Goal: Information Seeking & Learning: Learn about a topic

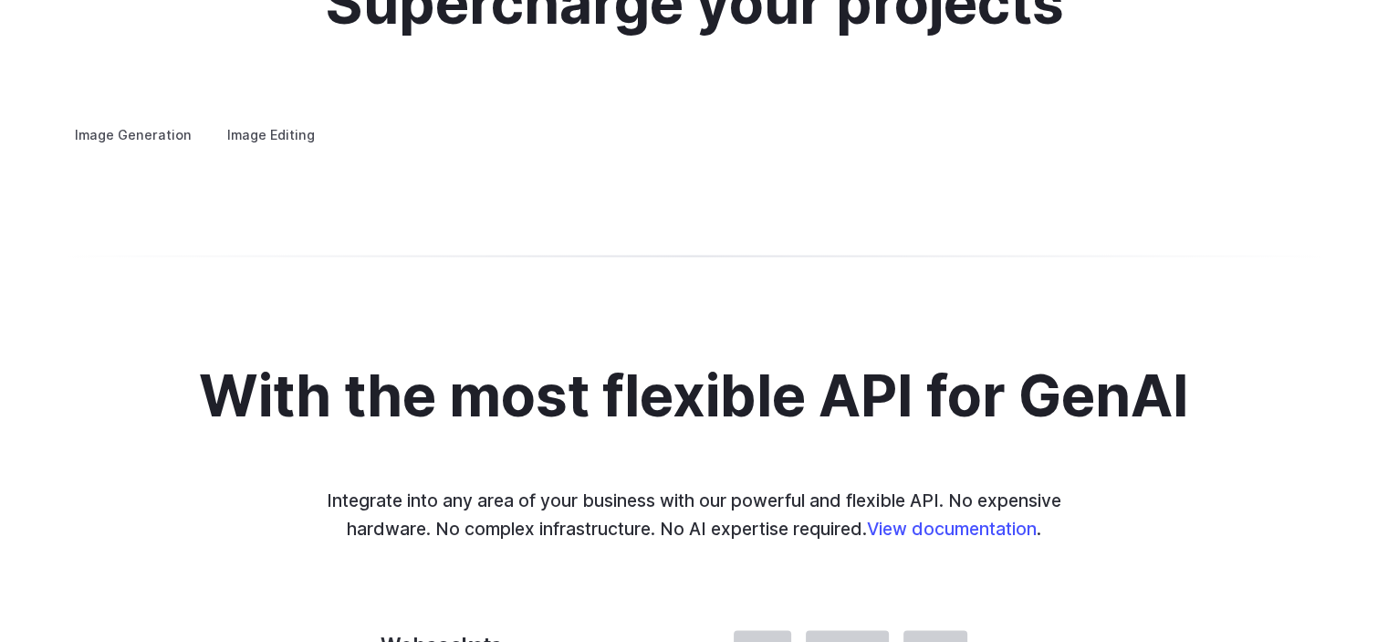
scroll to position [3570, 0]
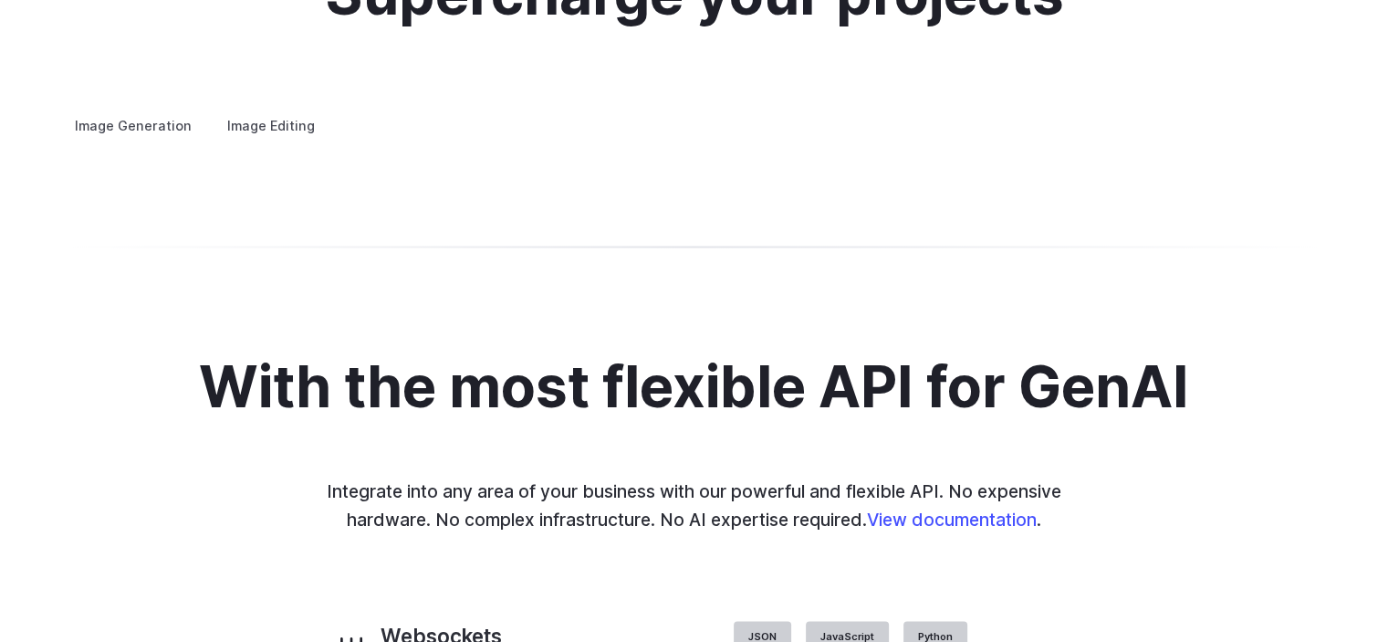
click at [282, 110] on label "Image Editing" at bounding box center [271, 126] width 119 height 32
click at [145, 110] on label "Image Generation" at bounding box center [133, 126] width 148 height 32
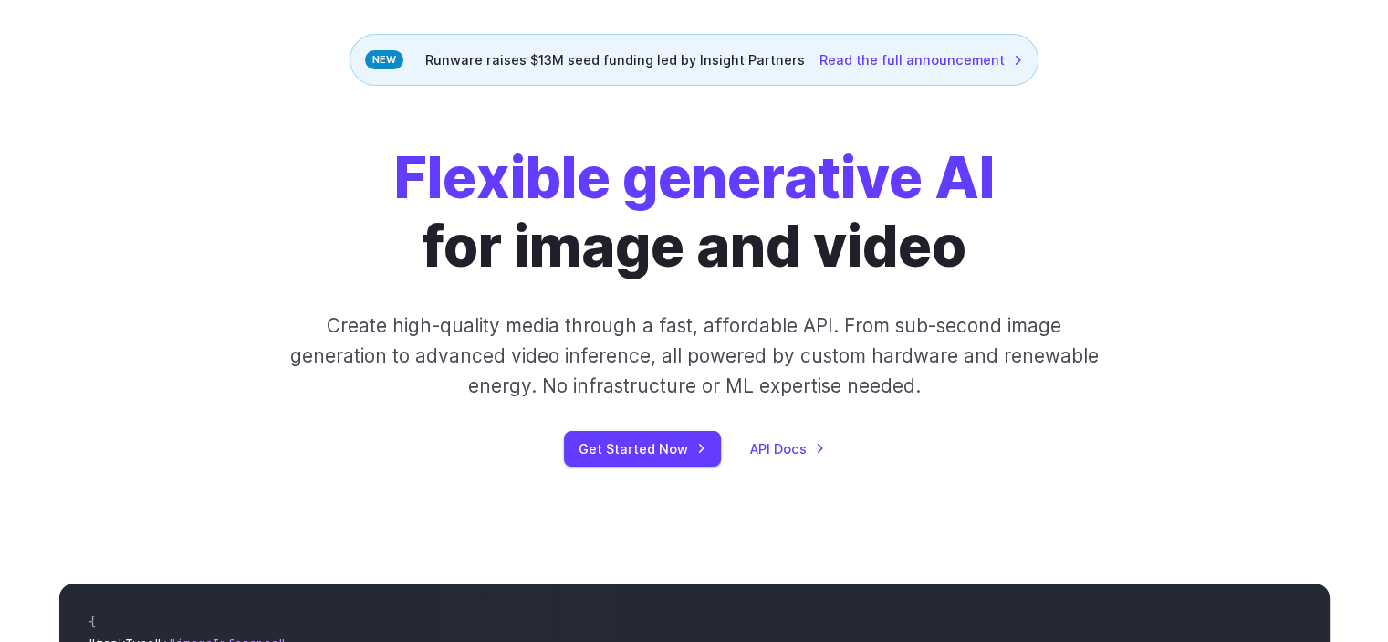
scroll to position [0, 0]
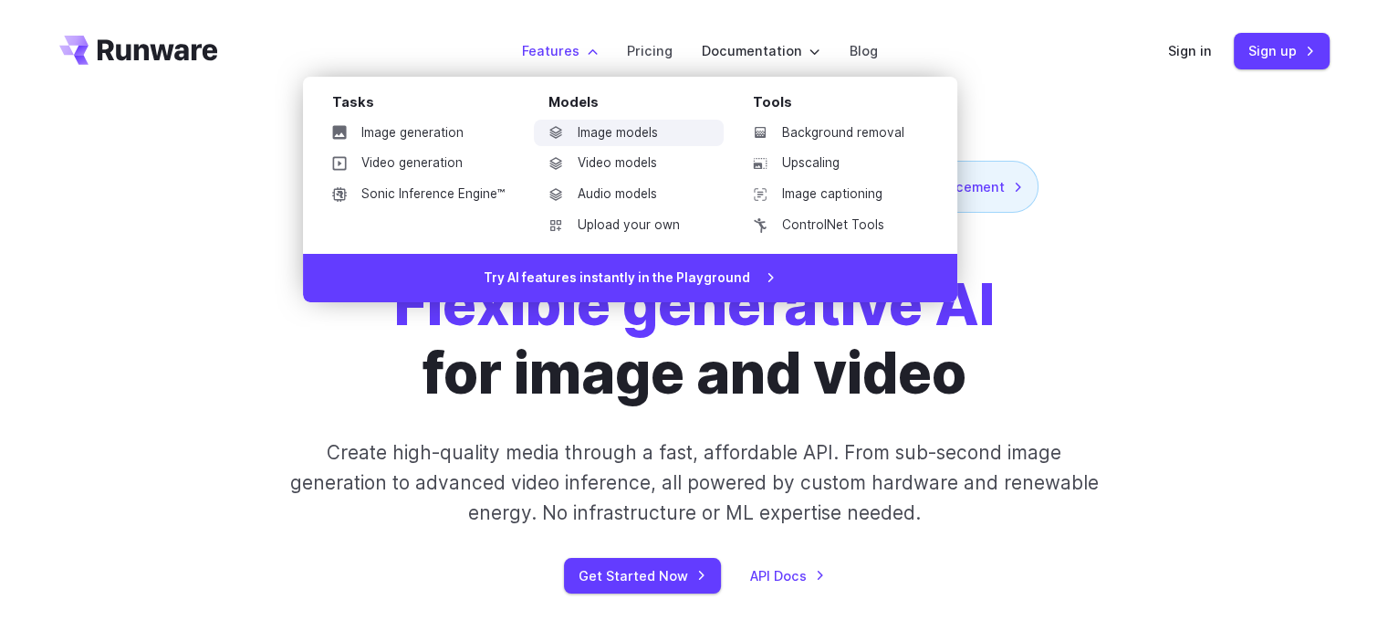
click at [608, 127] on link "Image models" at bounding box center [629, 133] width 190 height 27
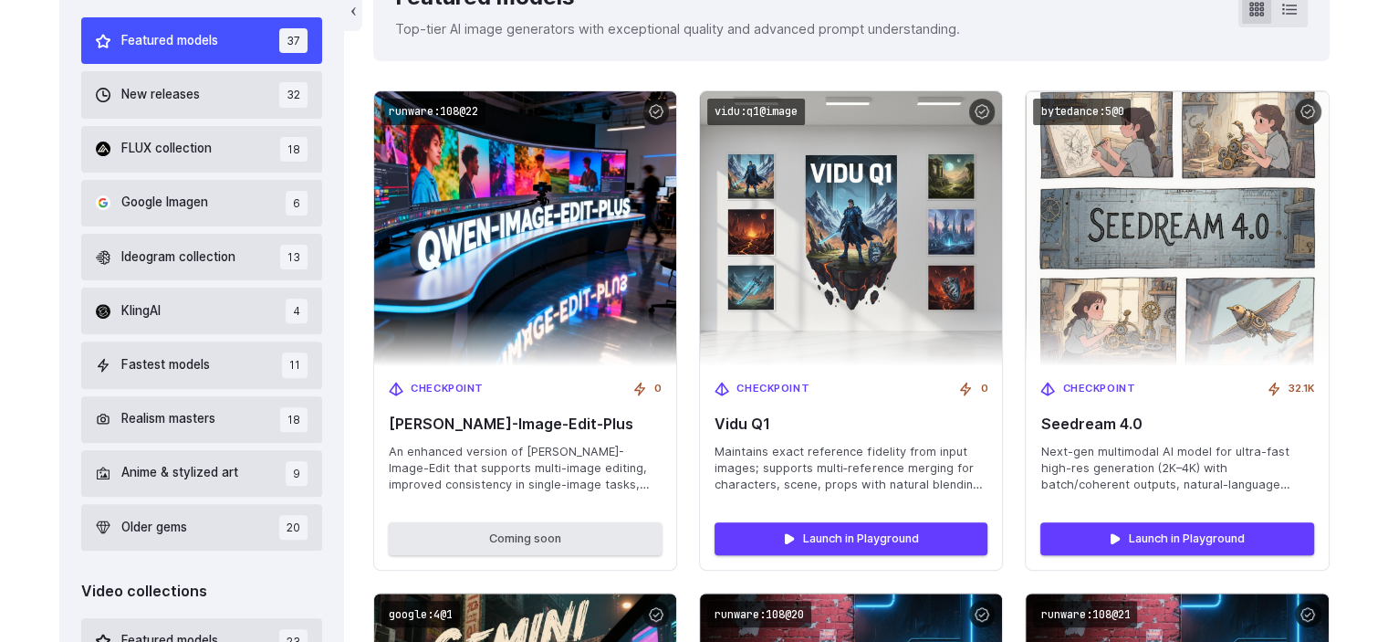
scroll to position [588, 0]
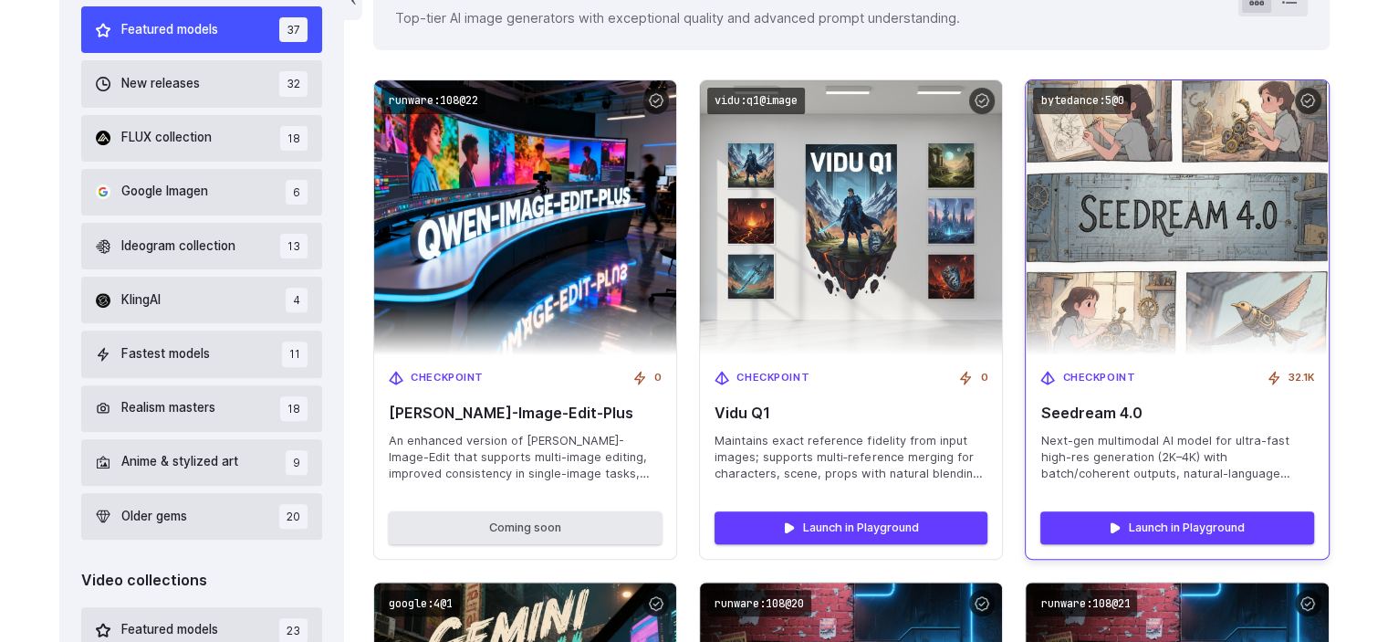
click at [1237, 204] on img at bounding box center [1177, 218] width 332 height 302
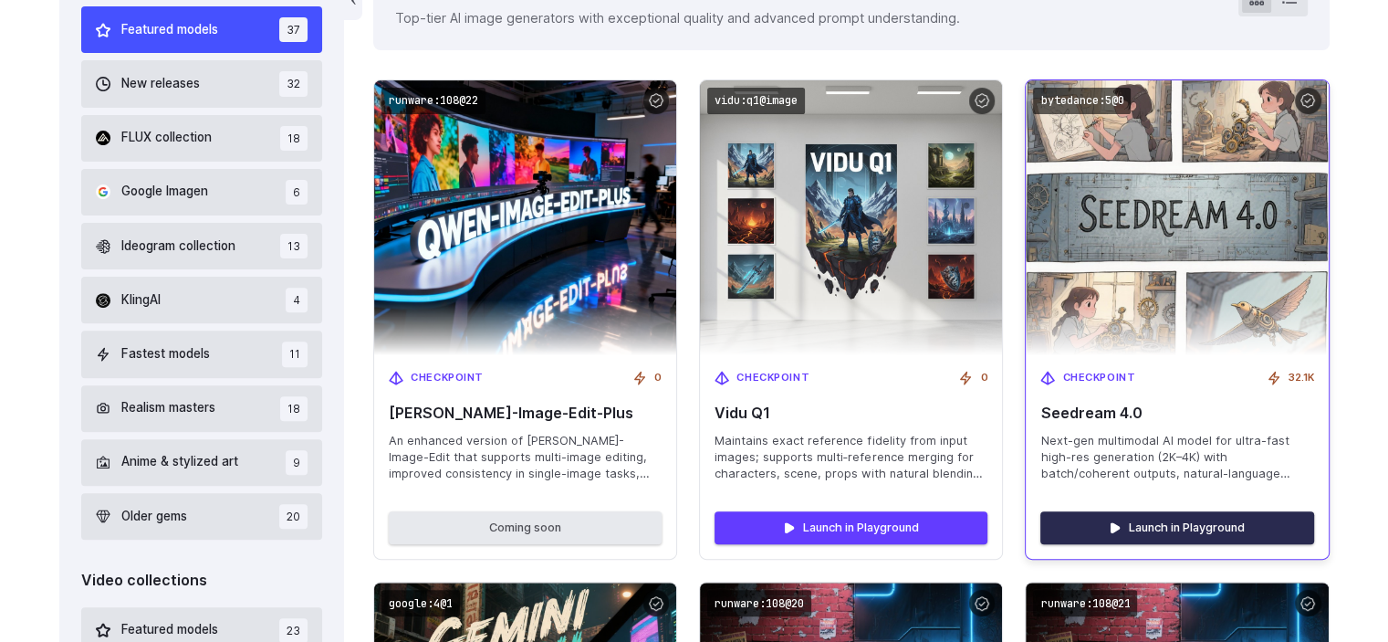
click at [1159, 526] on link "Launch in Playground" at bounding box center [1176, 527] width 273 height 33
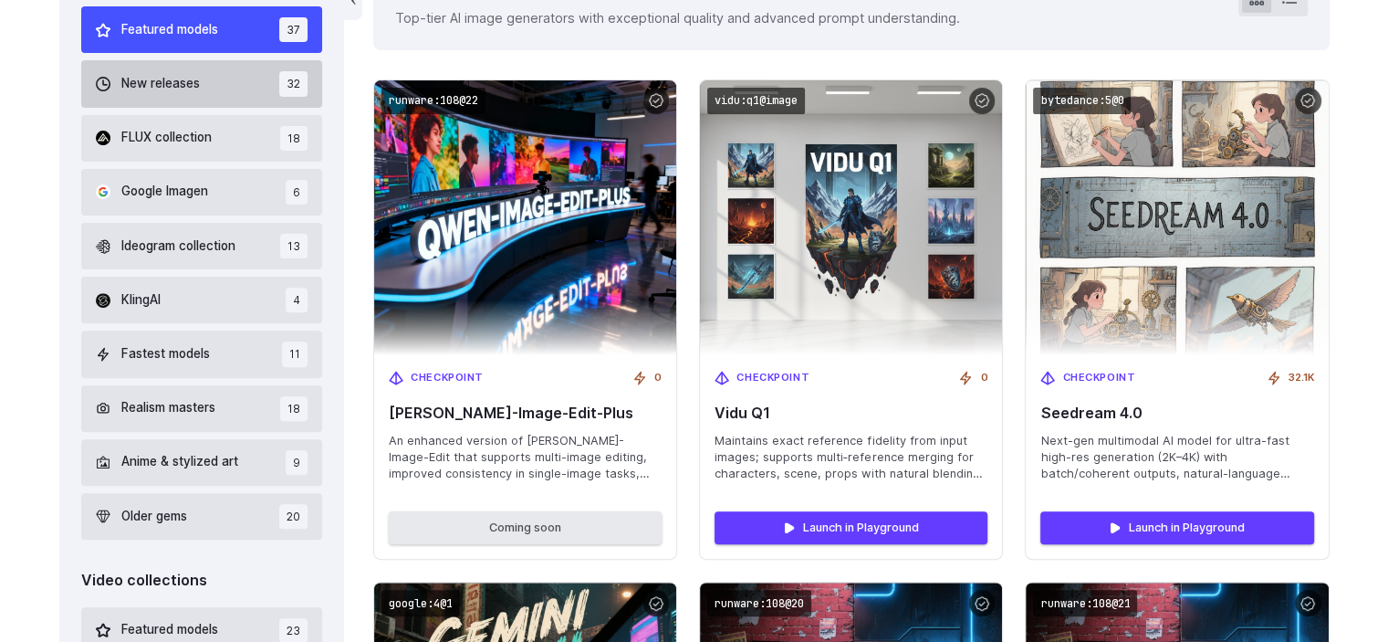
click at [235, 76] on button "New releases 32" at bounding box center [202, 83] width 242 height 47
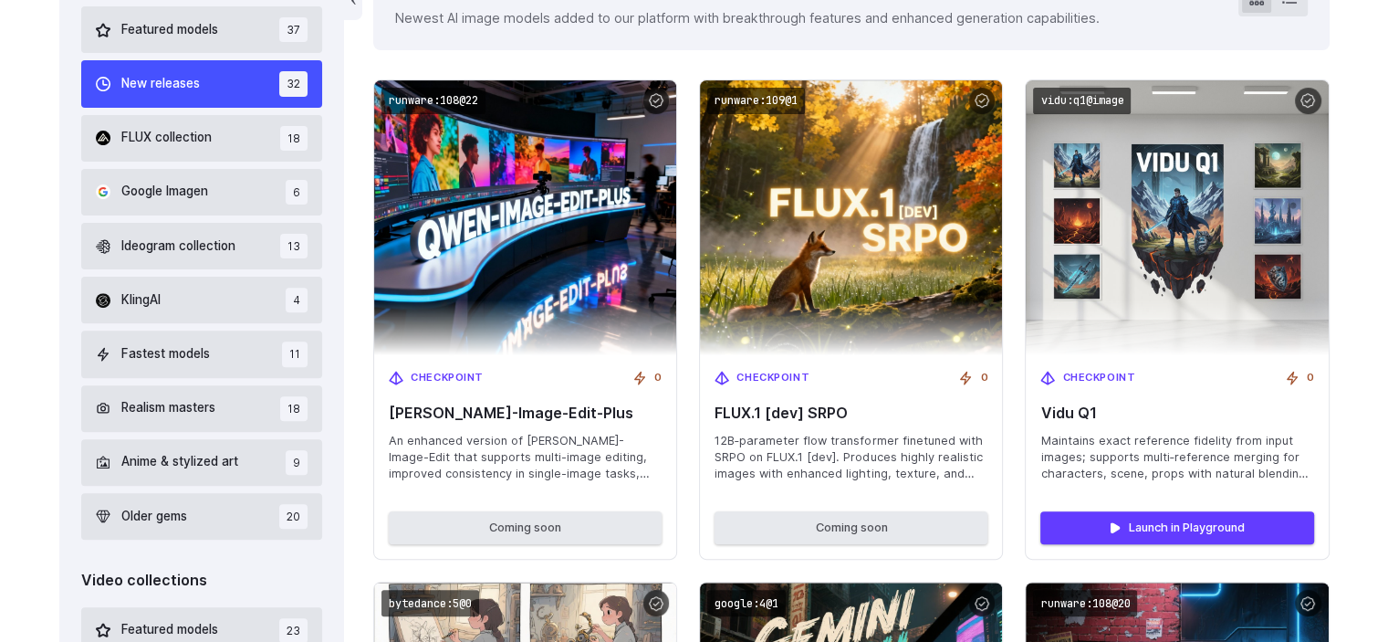
scroll to position [418, 0]
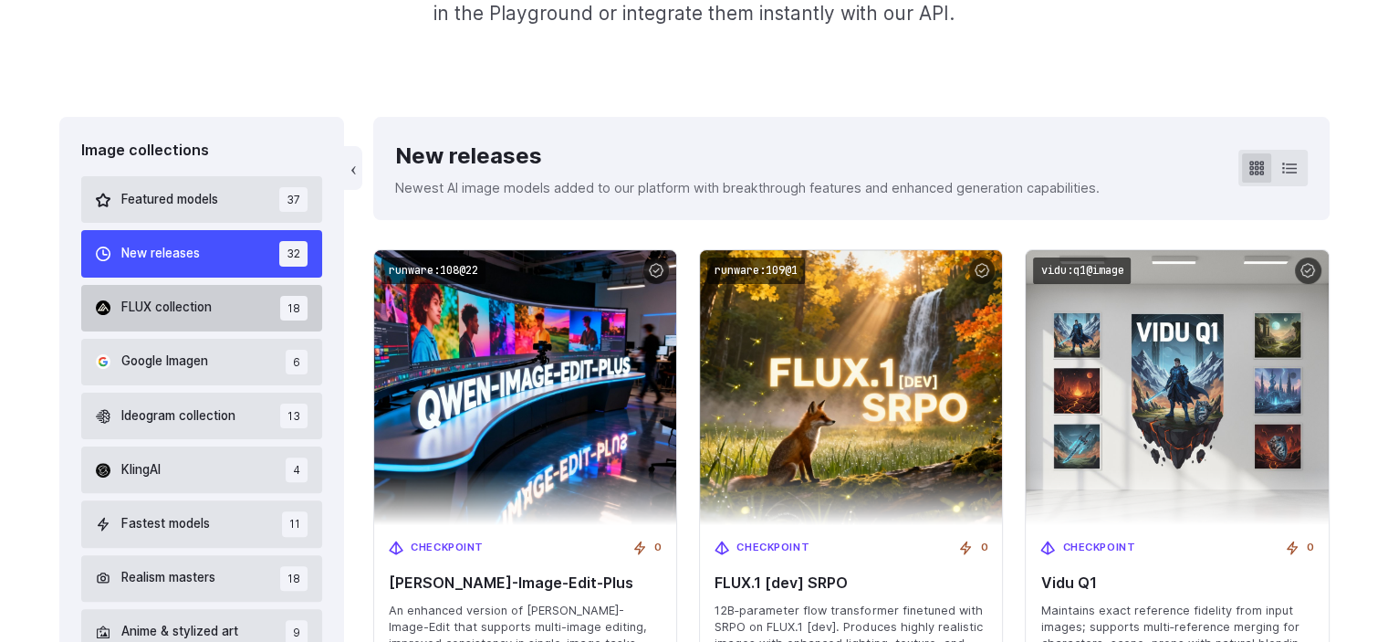
click at [191, 311] on span "FLUX collection" at bounding box center [166, 308] width 90 height 20
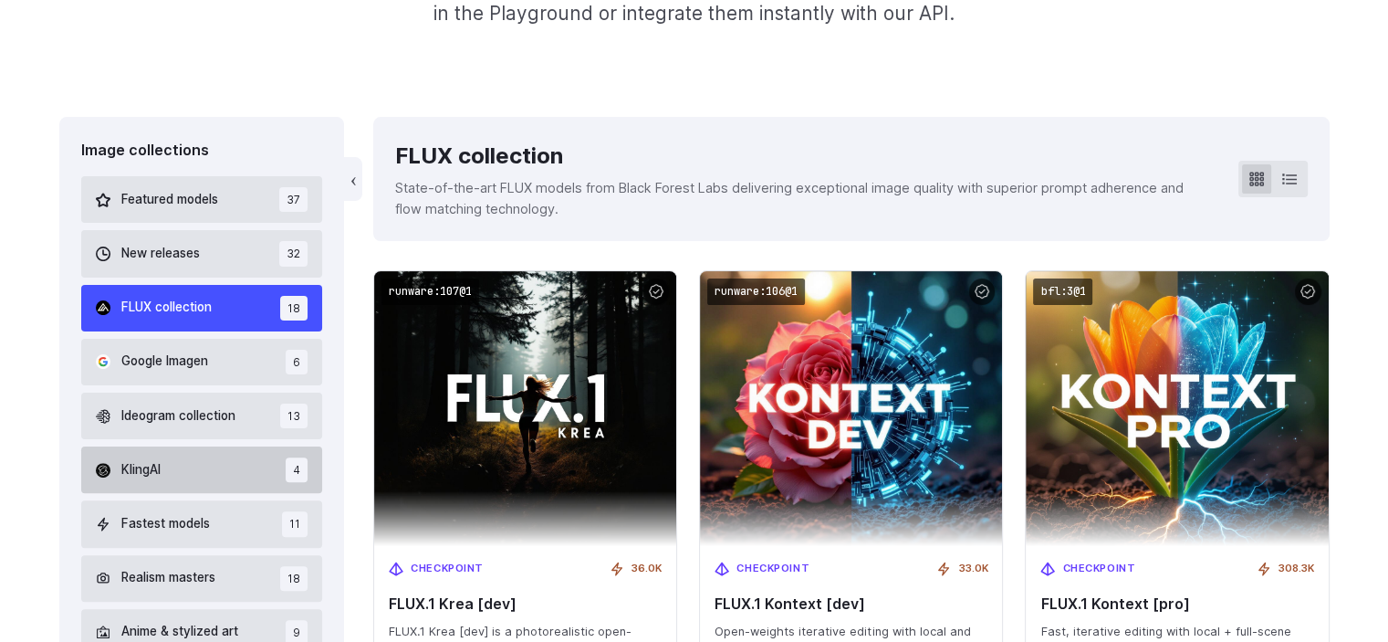
click at [161, 482] on button "KlingAI 4" at bounding box center [202, 469] width 242 height 47
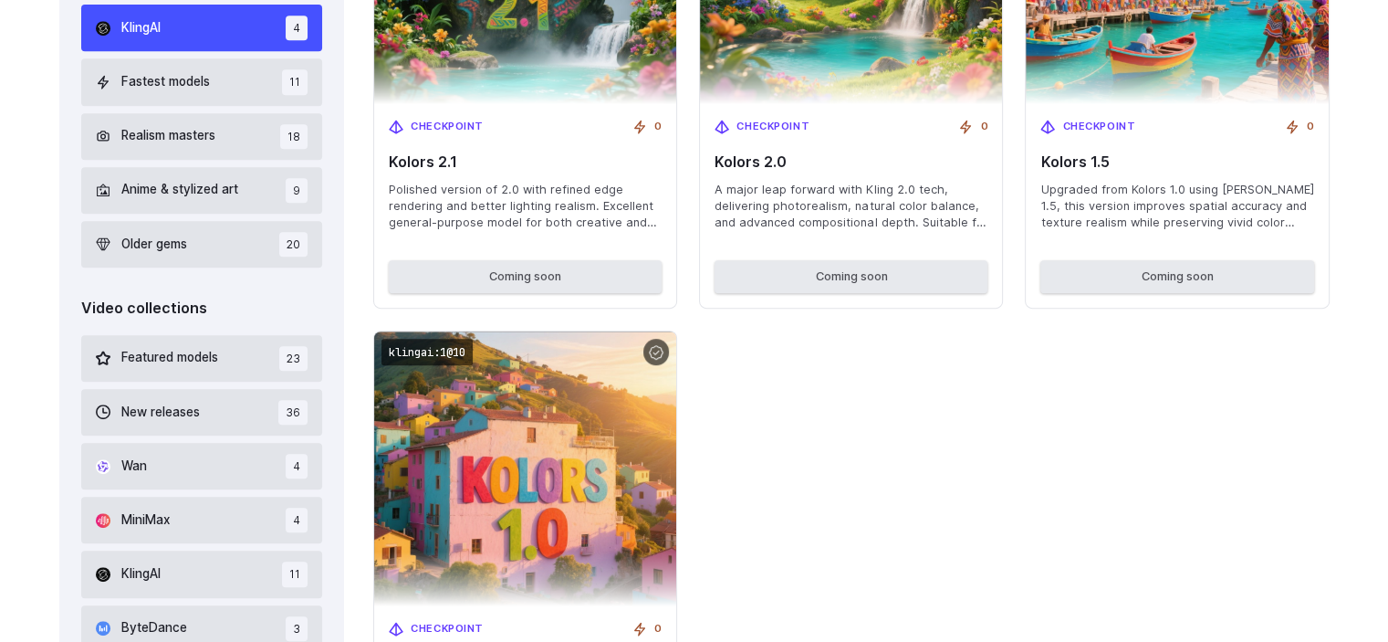
scroll to position [883, 0]
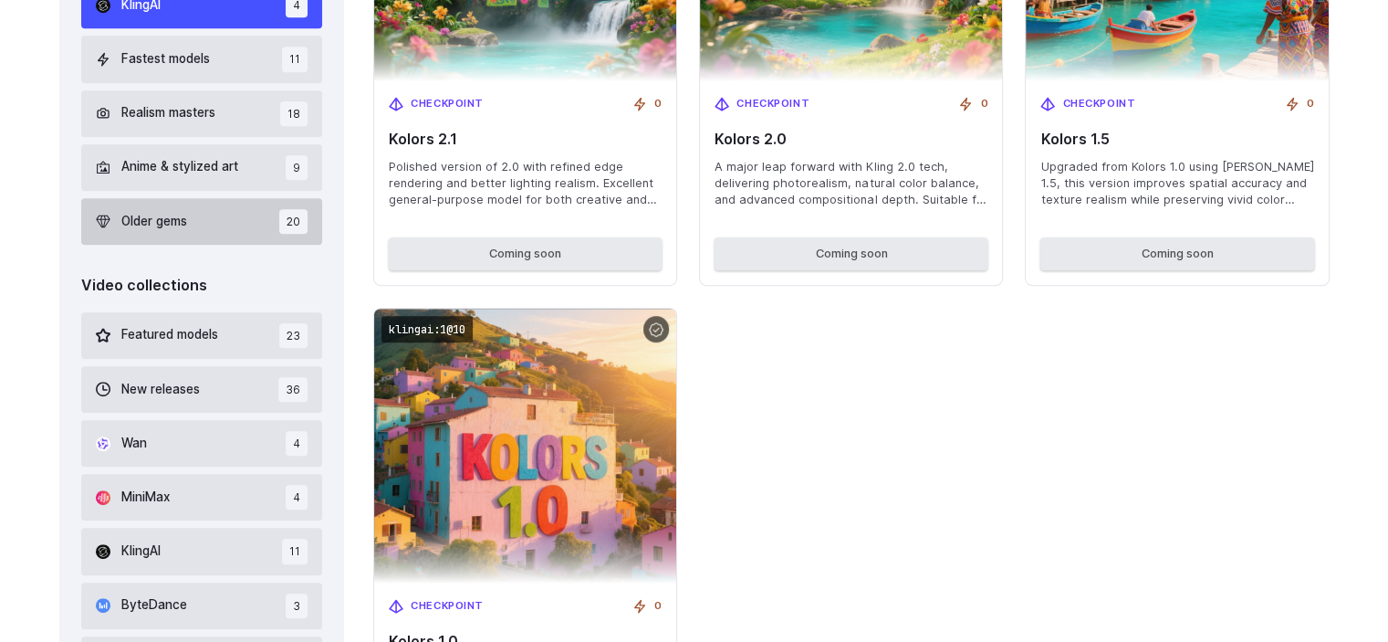
click at [175, 224] on span "Older gems" at bounding box center [154, 222] width 66 height 20
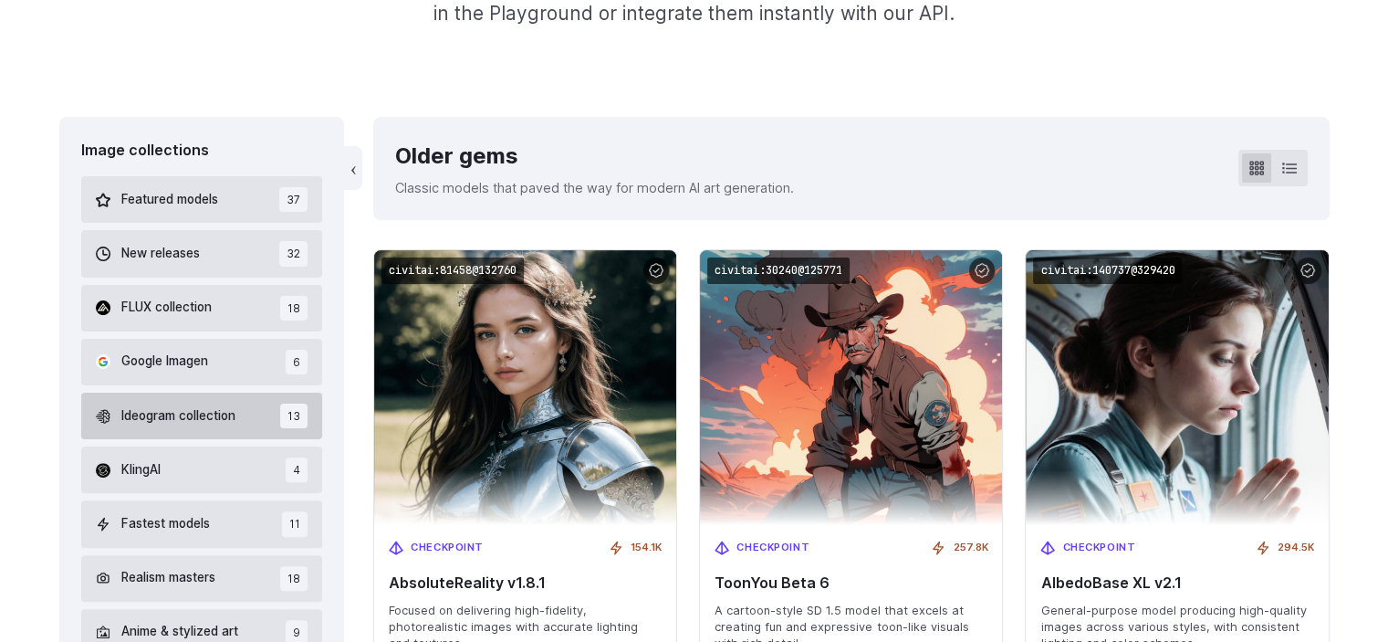
click at [228, 433] on button "Ideogram collection 13" at bounding box center [202, 415] width 242 height 47
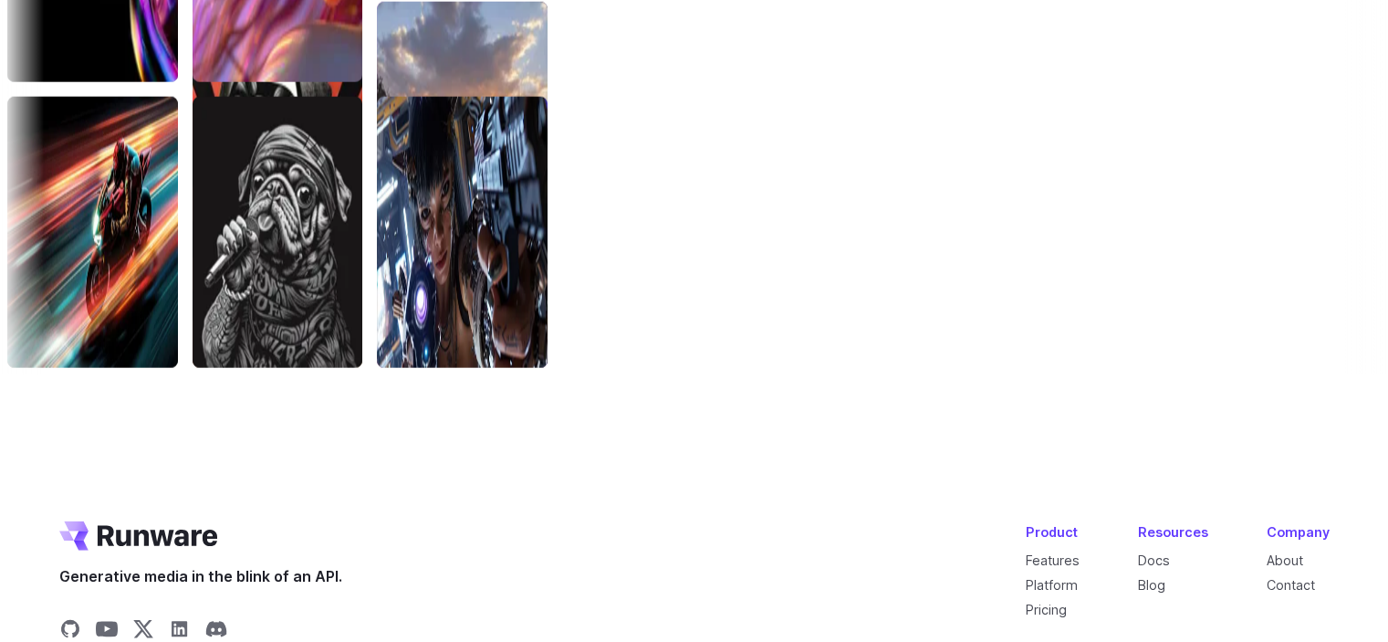
scroll to position [5296, 0]
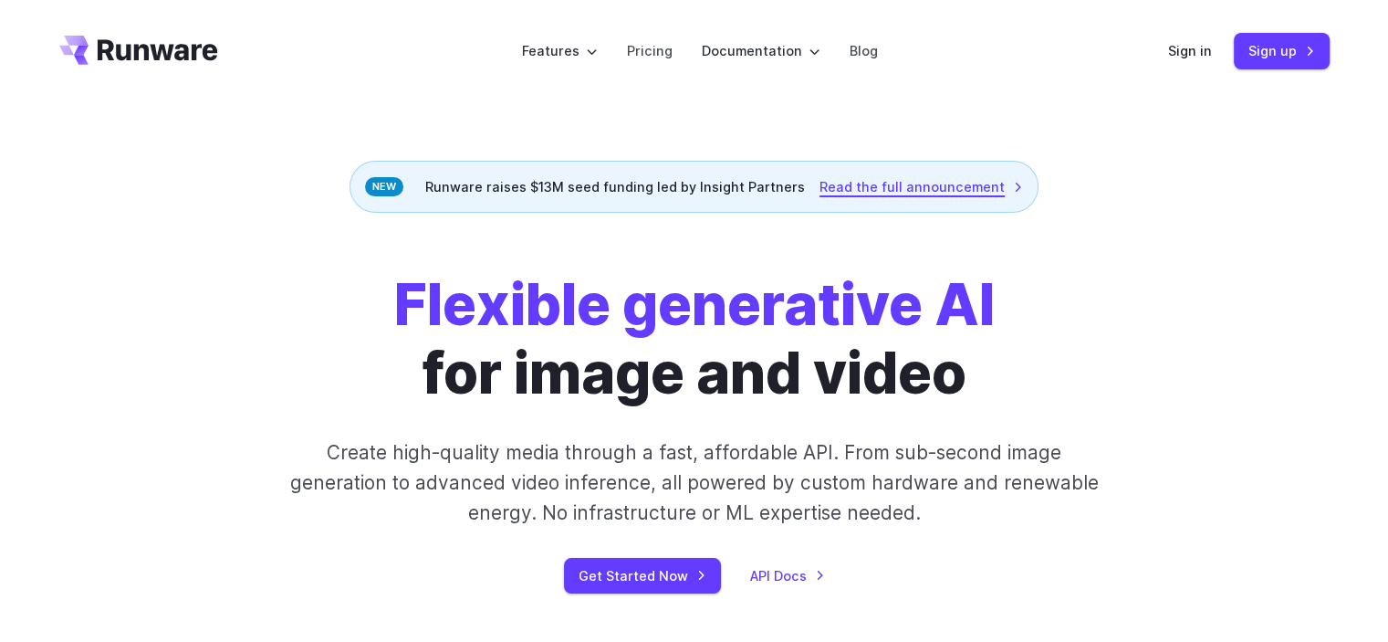
click at [916, 180] on link "Read the full announcement" at bounding box center [922, 186] width 204 height 21
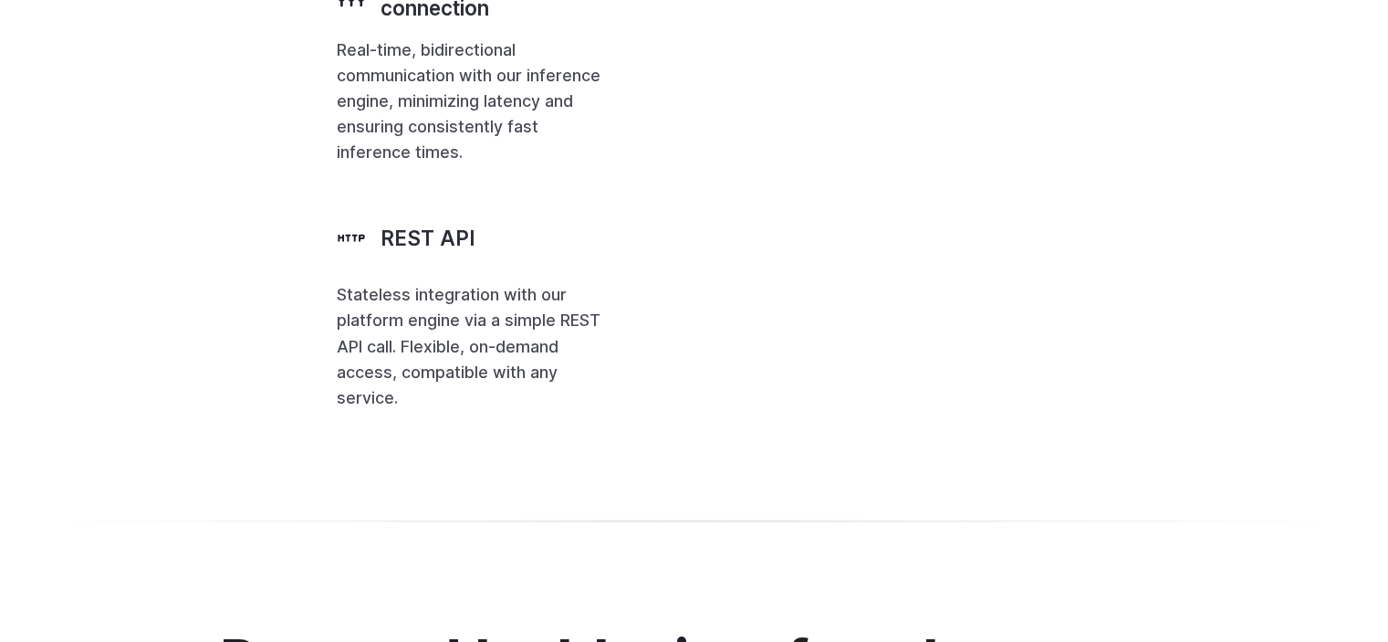
scroll to position [4181, 0]
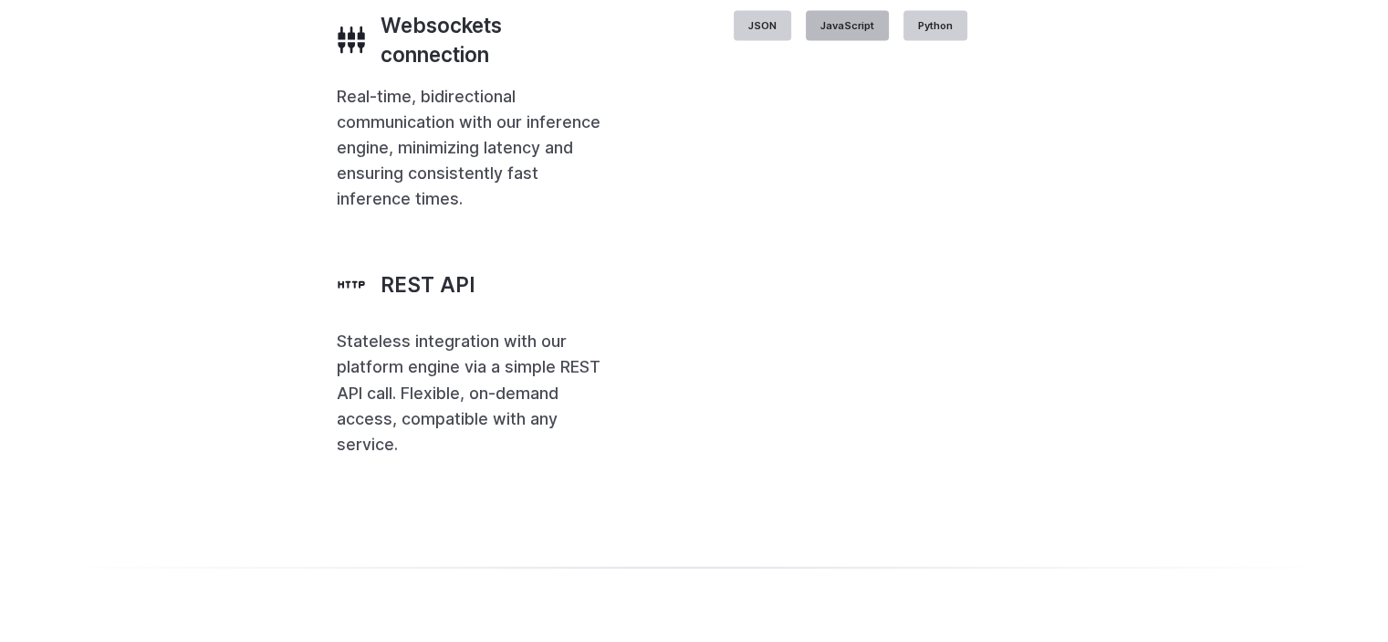
click at [889, 42] on label "JavaScript" at bounding box center [847, 26] width 83 height 31
click at [967, 42] on label "Python" at bounding box center [935, 26] width 64 height 31
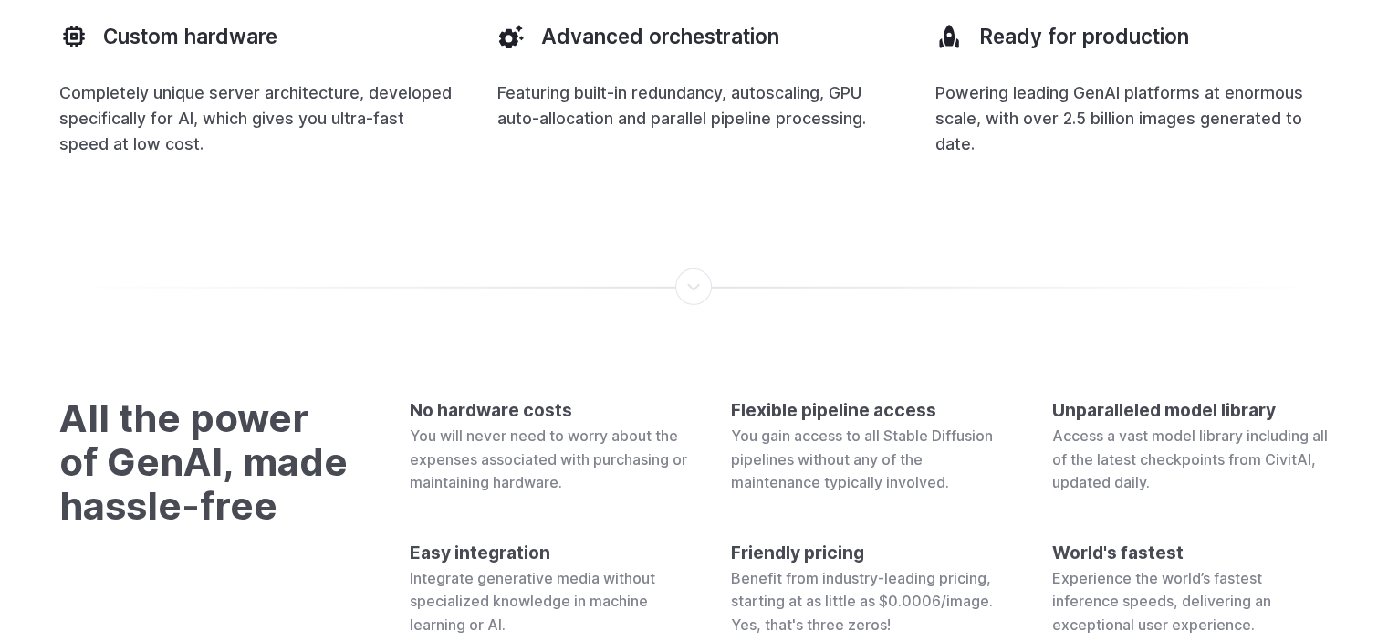
scroll to position [5345, 0]
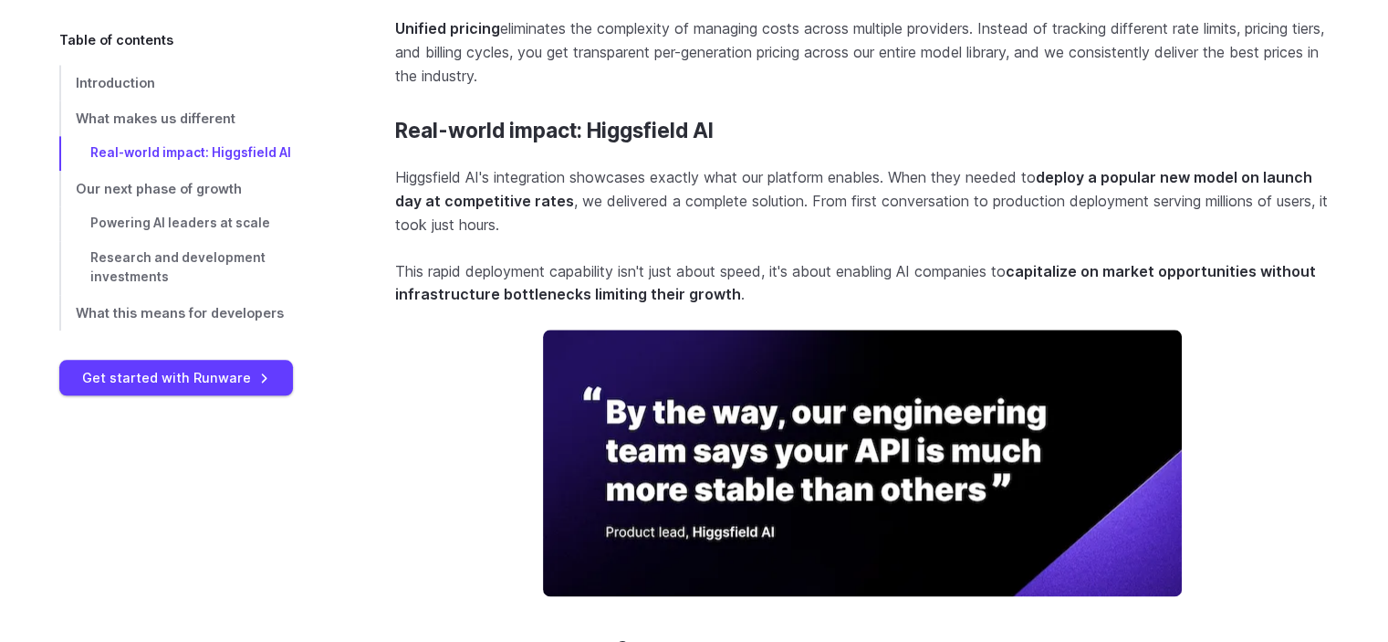
scroll to position [2094, 0]
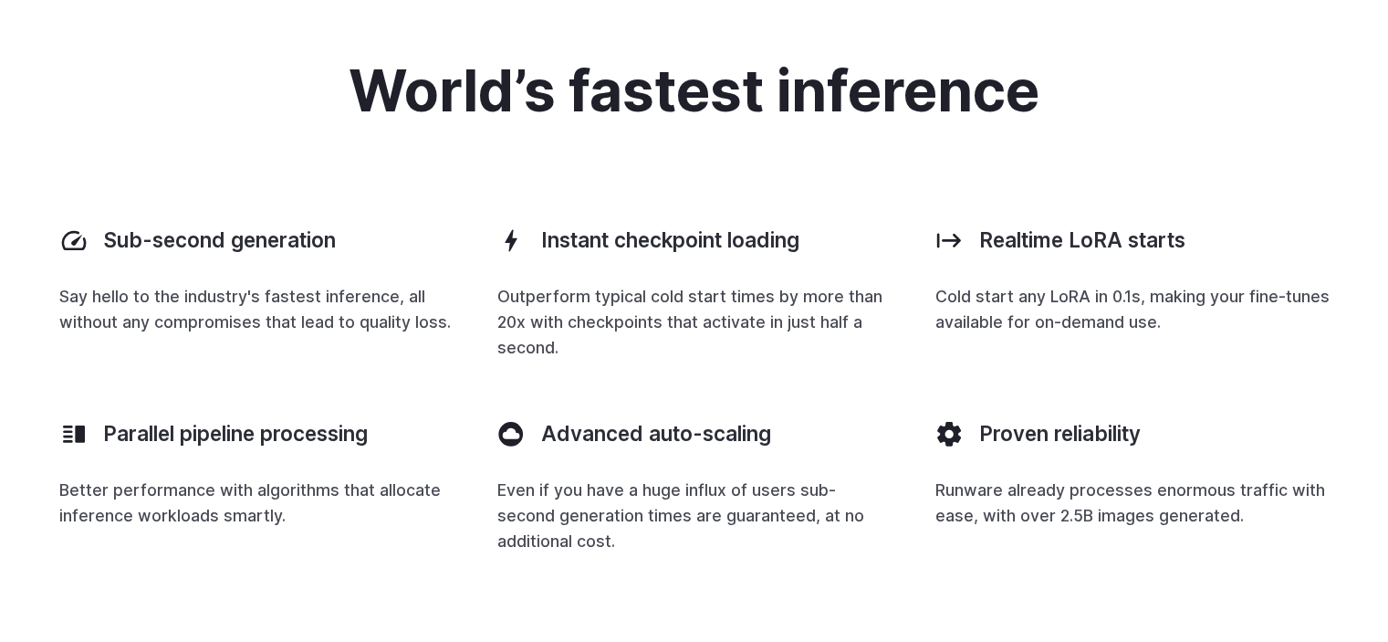
scroll to position [2804, 0]
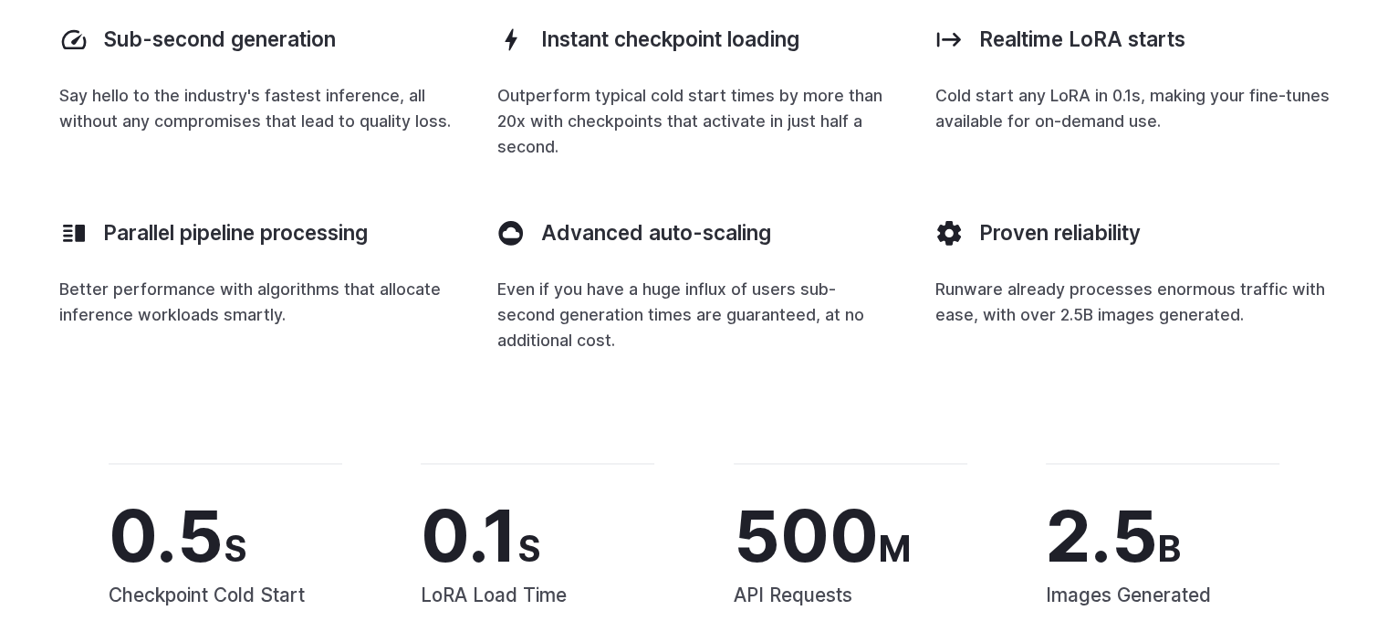
click at [1072, 308] on p "Runware already processes enormous traffic with ease, with over 2.5B images gen…" at bounding box center [1132, 302] width 394 height 51
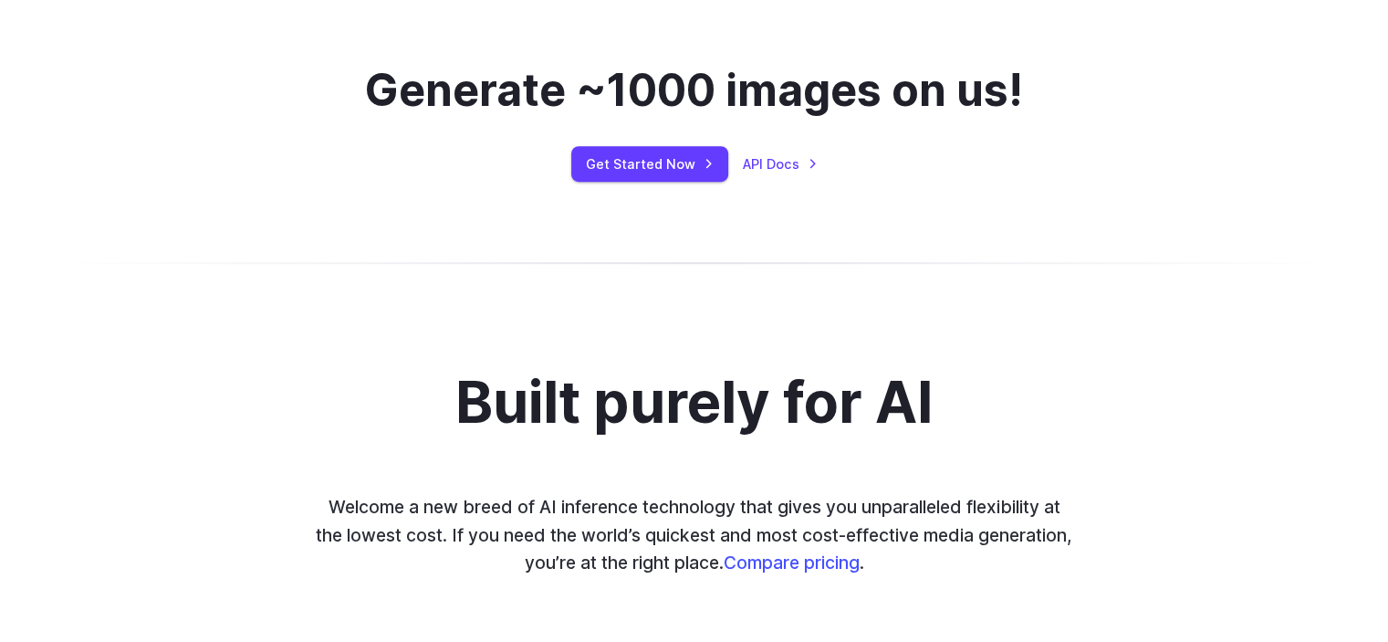
scroll to position [1252, 0]
